Goal: Task Accomplishment & Management: Use online tool/utility

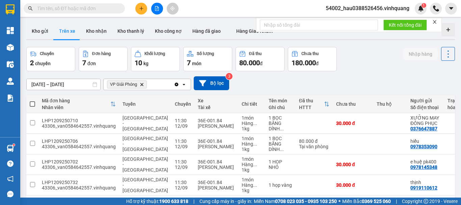
click at [48, 32] on button "Kho gửi" at bounding box center [39, 31] width 27 height 16
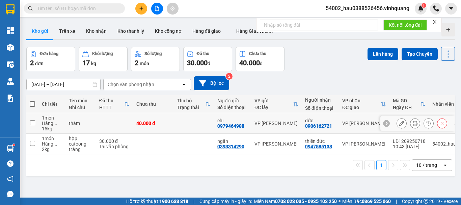
drag, startPoint x: 32, startPoint y: 122, endPoint x: 30, endPoint y: 140, distance: 18.3
click at [32, 123] on input "checkbox" at bounding box center [32, 122] width 5 height 5
checkbox input "true"
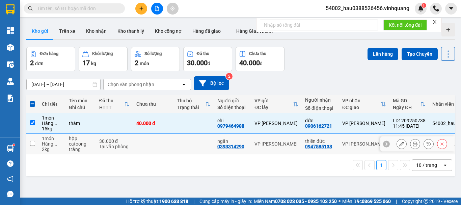
click at [32, 141] on input "checkbox" at bounding box center [32, 143] width 5 height 5
checkbox input "true"
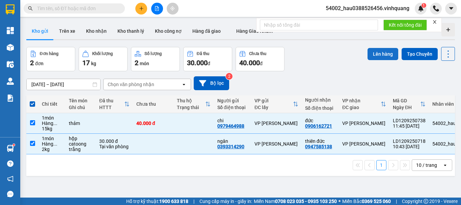
click at [376, 54] on button "Lên hàng" at bounding box center [383, 54] width 31 height 12
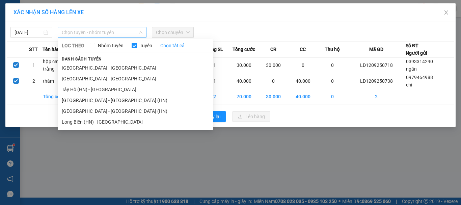
click at [88, 31] on span "Chọn tuyến - nhóm tuyến" at bounding box center [102, 32] width 81 height 10
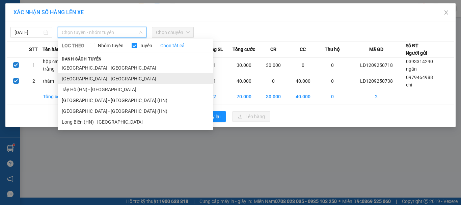
click at [95, 79] on li "[GEOGRAPHIC_DATA] - [GEOGRAPHIC_DATA]" at bounding box center [135, 78] width 155 height 11
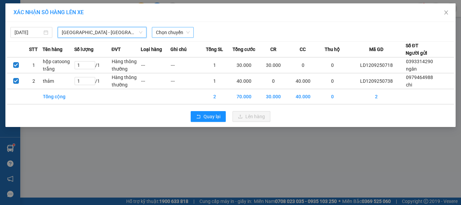
click at [161, 33] on span "Chọn chuyến" at bounding box center [173, 32] width 34 height 10
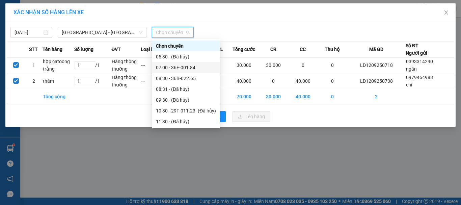
scroll to position [18, 0]
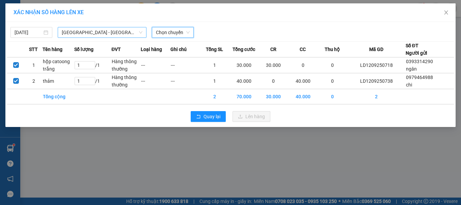
click at [109, 32] on span "[GEOGRAPHIC_DATA] - [GEOGRAPHIC_DATA]" at bounding box center [102, 32] width 81 height 10
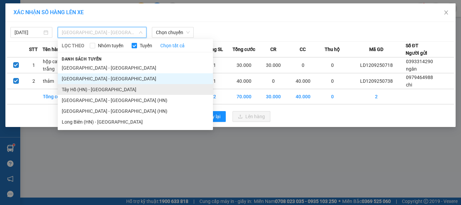
click at [100, 91] on li "Tây Hồ (HN) - [GEOGRAPHIC_DATA]" at bounding box center [135, 89] width 155 height 11
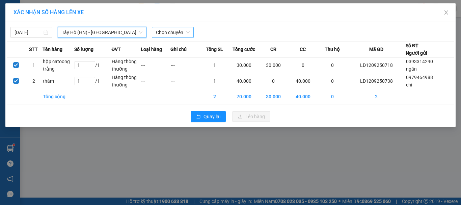
click at [159, 35] on span "Chọn chuyến" at bounding box center [173, 32] width 34 height 10
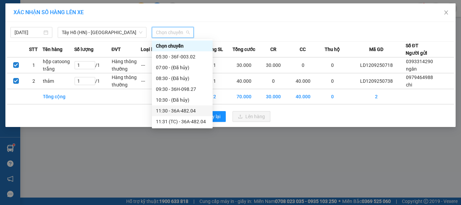
click at [192, 111] on div "11:30 - 36A-482.04" at bounding box center [182, 110] width 53 height 7
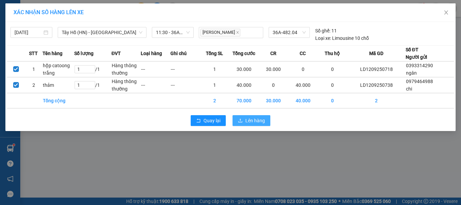
click at [252, 121] on span "Lên hàng" at bounding box center [255, 120] width 20 height 7
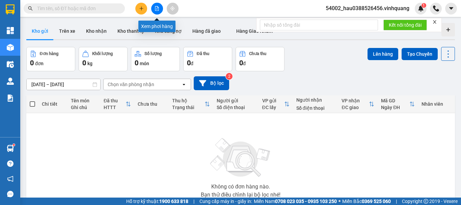
click at [159, 7] on icon "file-add" at bounding box center [157, 8] width 4 height 5
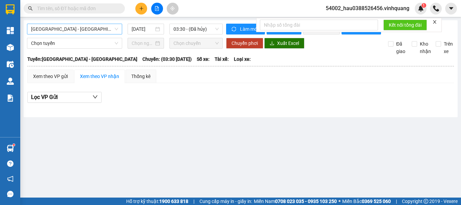
click at [71, 31] on span "[GEOGRAPHIC_DATA] - [GEOGRAPHIC_DATA]" at bounding box center [74, 29] width 87 height 10
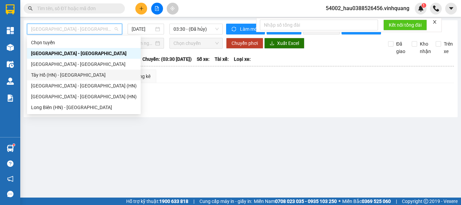
click at [72, 76] on div "Tây Hồ (HN) - [GEOGRAPHIC_DATA]" at bounding box center [84, 74] width 106 height 7
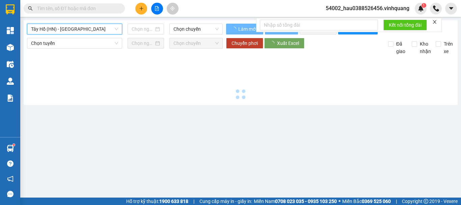
type input "[DATE]"
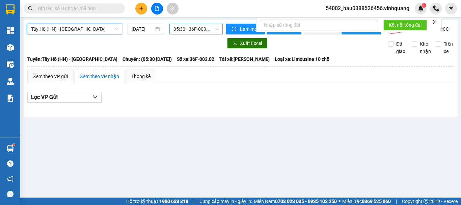
click at [193, 29] on span "05:30 - 36F-003.02" at bounding box center [196, 29] width 45 height 10
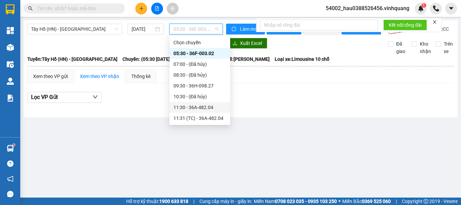
click at [203, 105] on div "11:30 - 36A-482.04" at bounding box center [200, 107] width 53 height 7
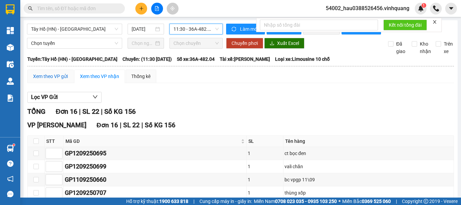
click at [55, 80] on div "Xem theo VP gửi" at bounding box center [50, 76] width 35 height 7
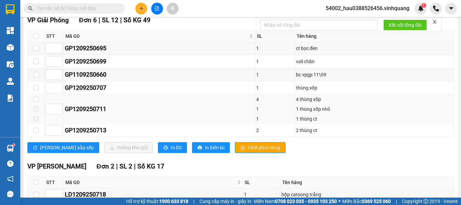
scroll to position [319, 0]
